Goal: Task Accomplishment & Management: Manage account settings

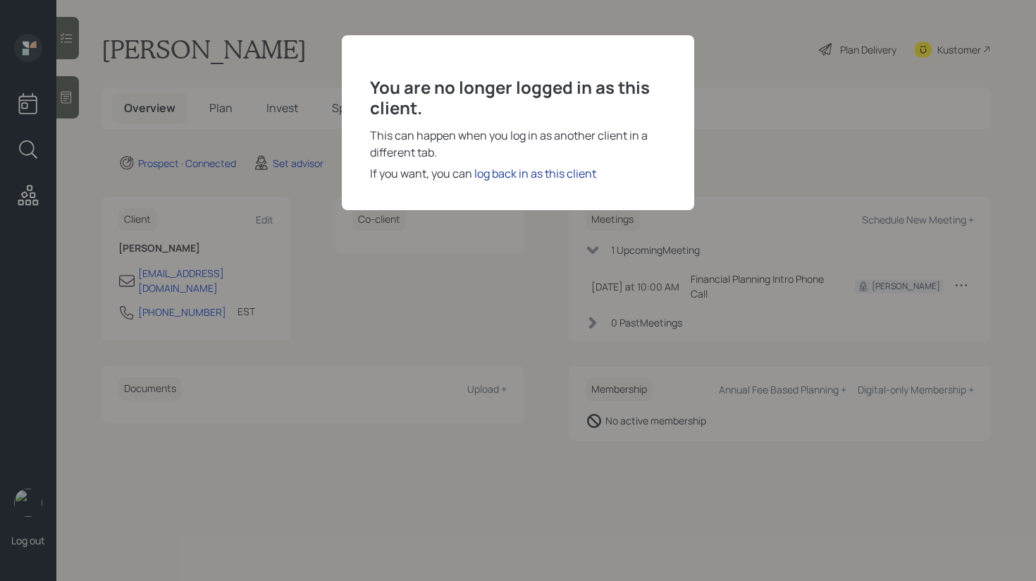
click at [503, 181] on div "log back in as this client" at bounding box center [536, 173] width 122 height 17
